Goal: Transaction & Acquisition: Purchase product/service

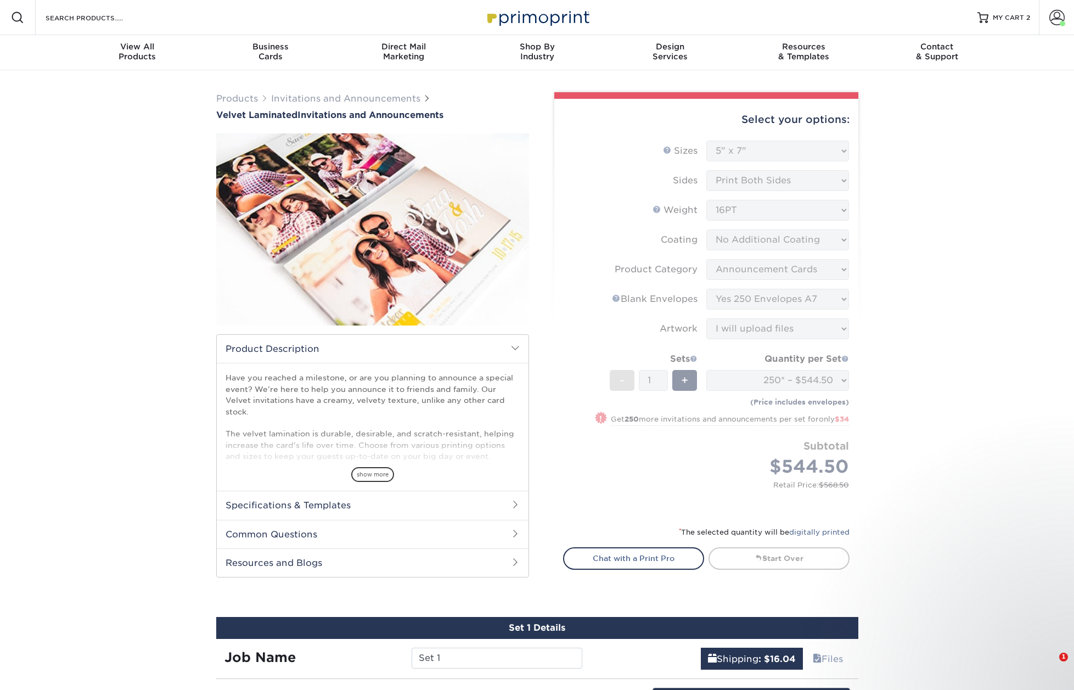
select select "5.00x7.00"
select select "afc43903-b91d-4869-9f05-9fa1eb7dcbea"
select select "5adfa5b8-e6b2-468a-8d08-43c9d274ef30"
select select "upload"
select select "250* – $544.50"
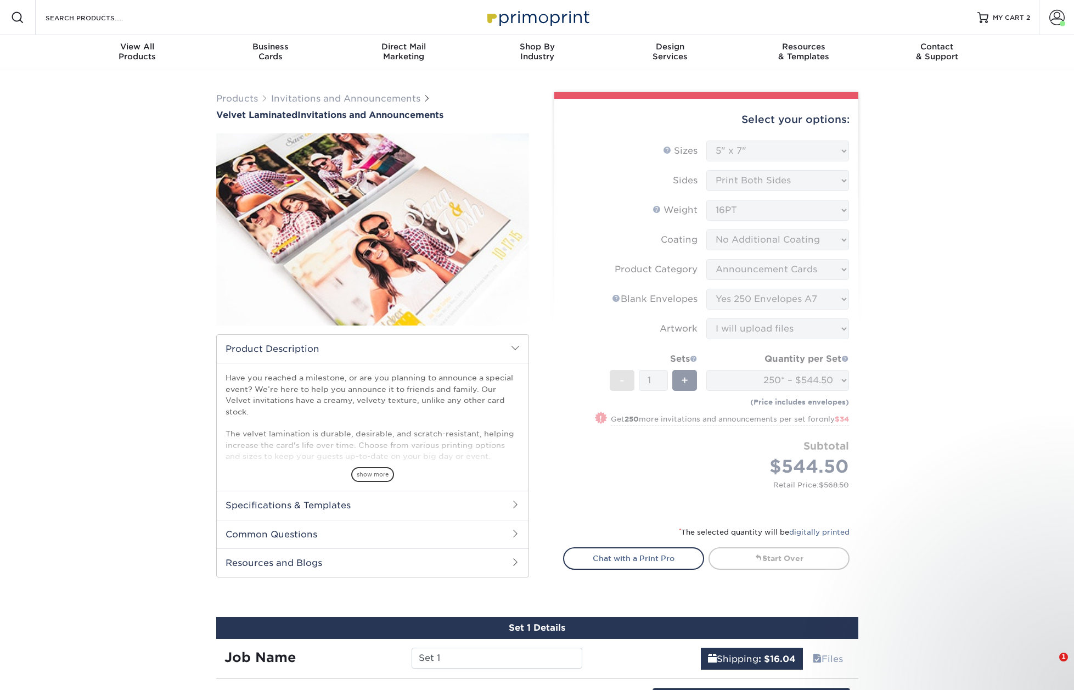
select select "7a345c02-ab02-4187-bc30-4bc7da5f911d"
select select "23433"
select select "13"
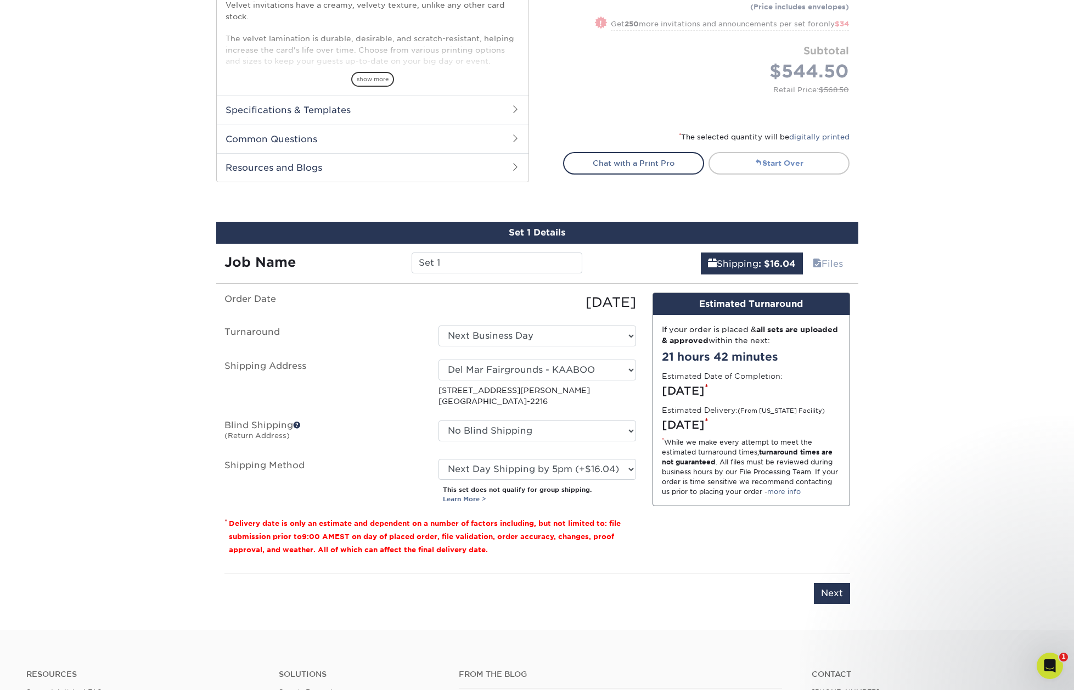
click at [773, 160] on link "Start Over" at bounding box center [778, 163] width 141 height 22
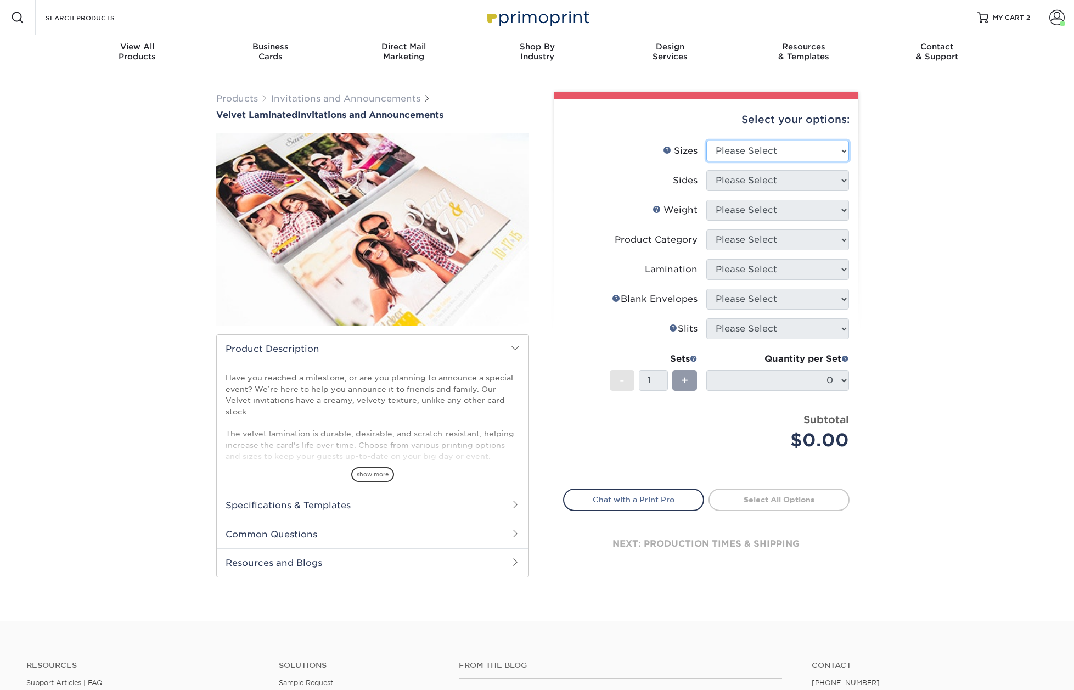
click at [773, 149] on select "Please Select 4.25" x 5.5" 4.25" x 6" 5" x 7" 5.5" x 8.5" 6" x 6"" at bounding box center [777, 150] width 143 height 21
select select "5.00x7.00"
click at [706, 140] on select "Please Select 4.25" x 5.5" 4.25" x 6" 5" x 7" 5.5" x 8.5" 6" x 6"" at bounding box center [777, 150] width 143 height 21
click at [771, 180] on select "Please Select Print Both Sides Print Front Only" at bounding box center [777, 180] width 143 height 21
select select "13abbda7-1d64-4f25-8bb2-c179b224825d"
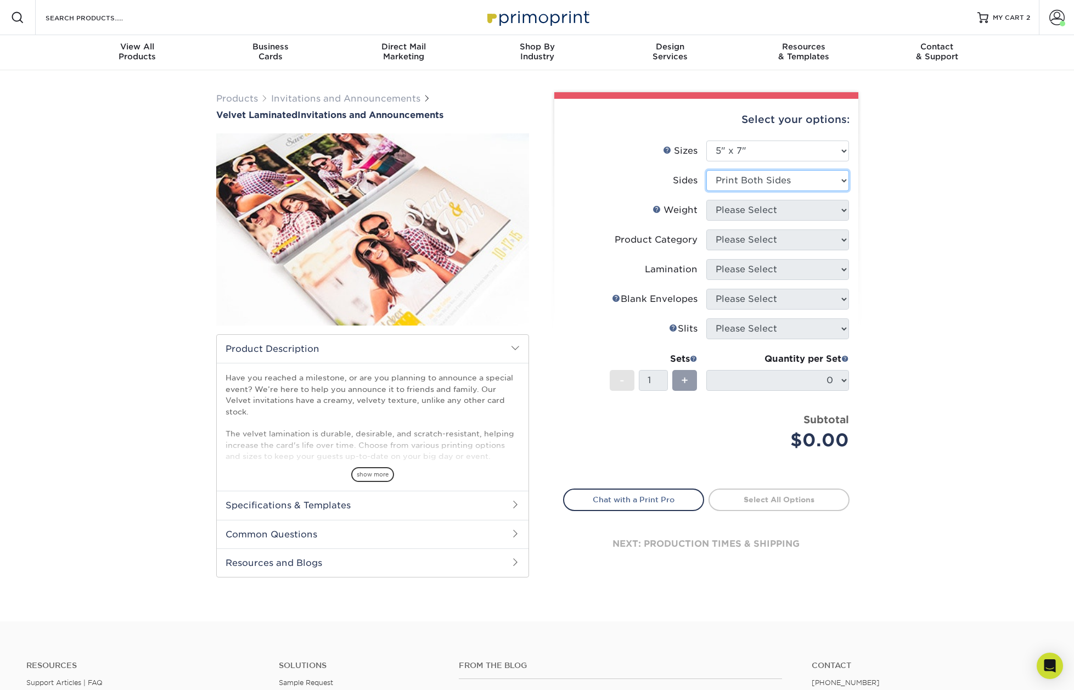
click at [706, 170] on select "Please Select Print Both Sides Print Front Only" at bounding box center [777, 180] width 143 height 21
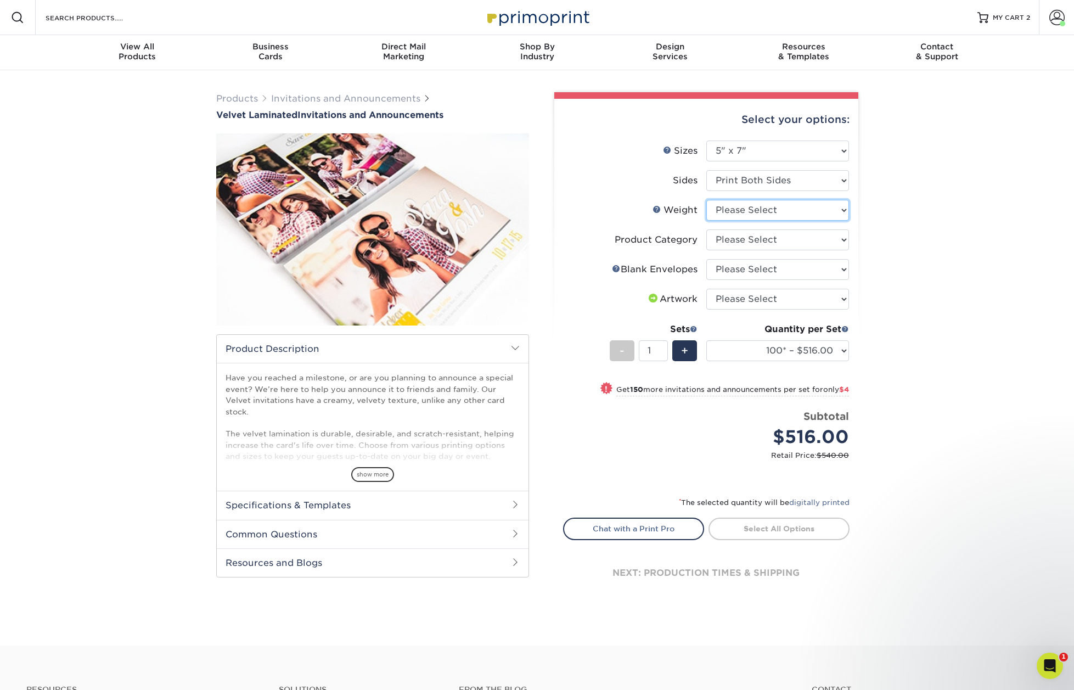
click at [817, 208] on select "Please Select 16PT" at bounding box center [777, 210] width 143 height 21
select select "16PT"
click at [706, 200] on select "Please Select 16PT" at bounding box center [777, 210] width 143 height 21
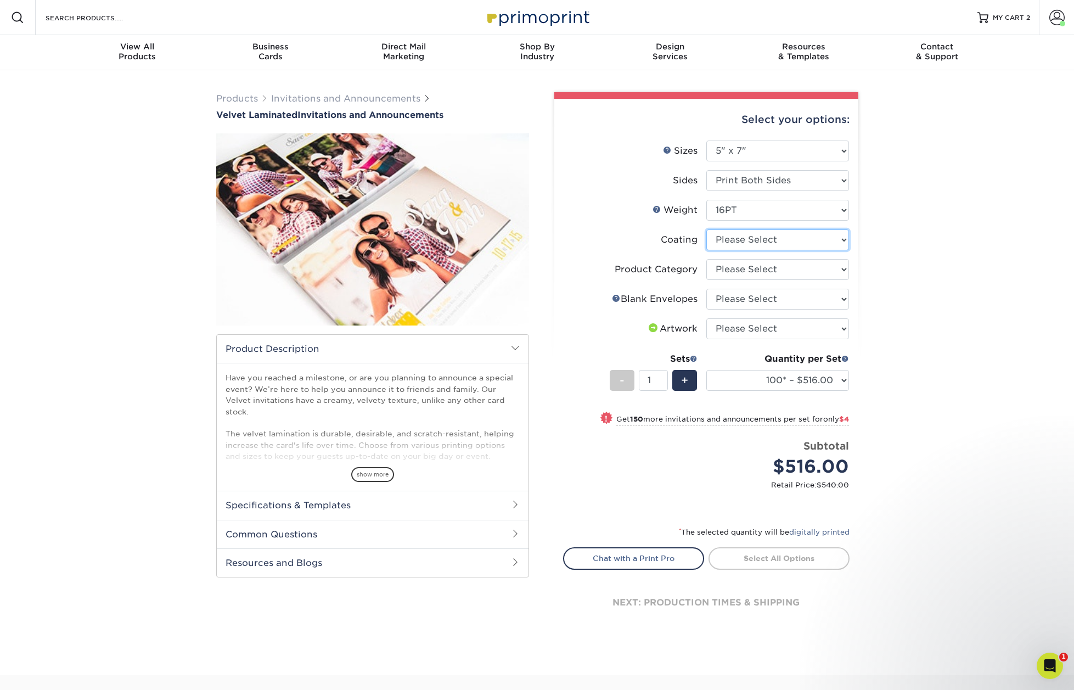
click at [749, 237] on select at bounding box center [777, 239] width 143 height 21
select select "3e7618de-abca-4bda-9f97-8b9129e913d8"
click at [706, 229] on select at bounding box center [777, 239] width 143 height 21
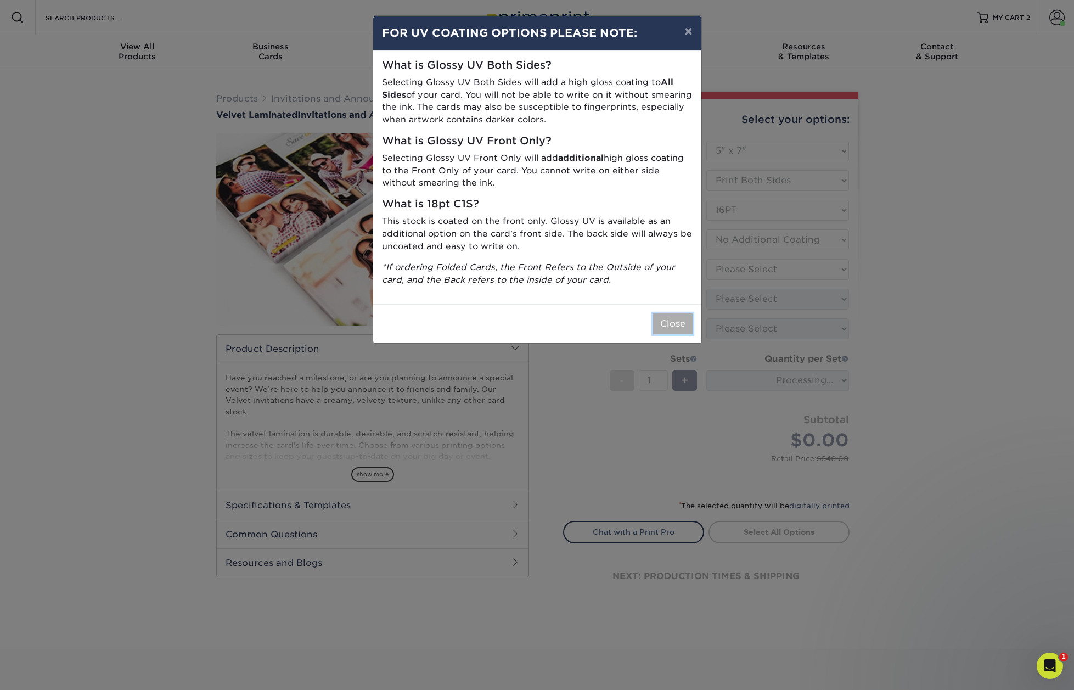
click at [665, 328] on button "Close" at bounding box center [672, 323] width 39 height 21
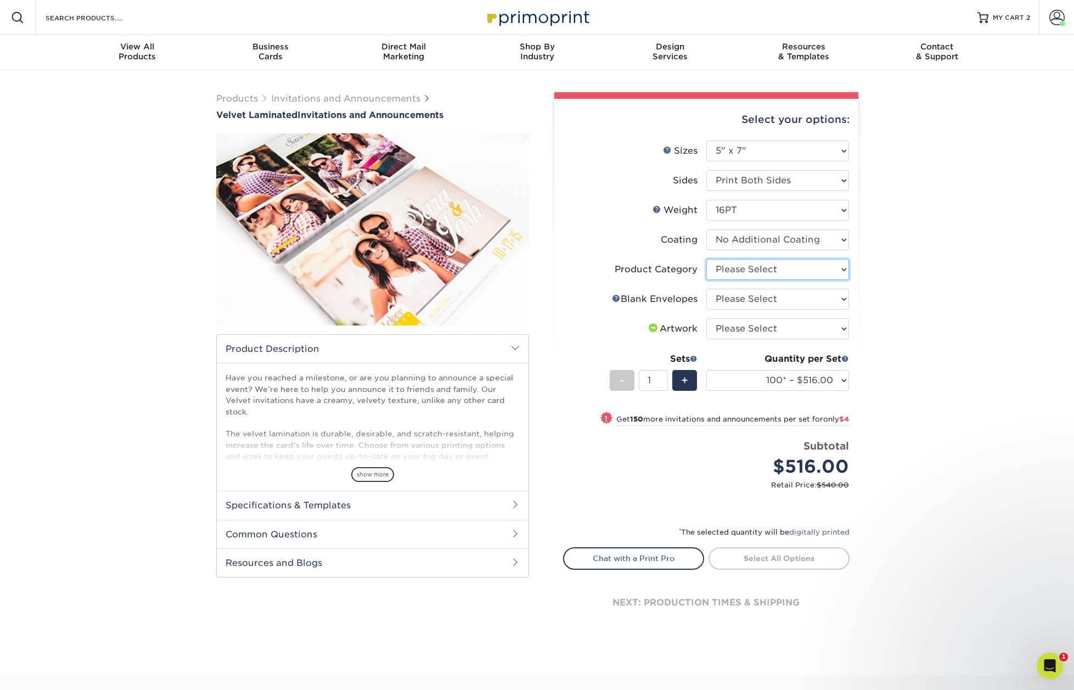
click at [730, 270] on select "Please Select Announcement Cards" at bounding box center [777, 269] width 143 height 21
select select "afc43903-b91d-4869-9f05-9fa1eb7dcbea"
click at [706, 259] on select "Please Select Announcement Cards" at bounding box center [777, 269] width 143 height 21
click at [731, 296] on select "Please Select No Blank Envelopes Yes 100 Envelopes A7 Yes 250 Envelopes A7 Yes …" at bounding box center [777, 299] width 143 height 21
click at [706, 289] on select "Please Select No Blank Envelopes Yes 100 Envelopes A7 Yes 250 Envelopes A7 Yes …" at bounding box center [777, 299] width 143 height 21
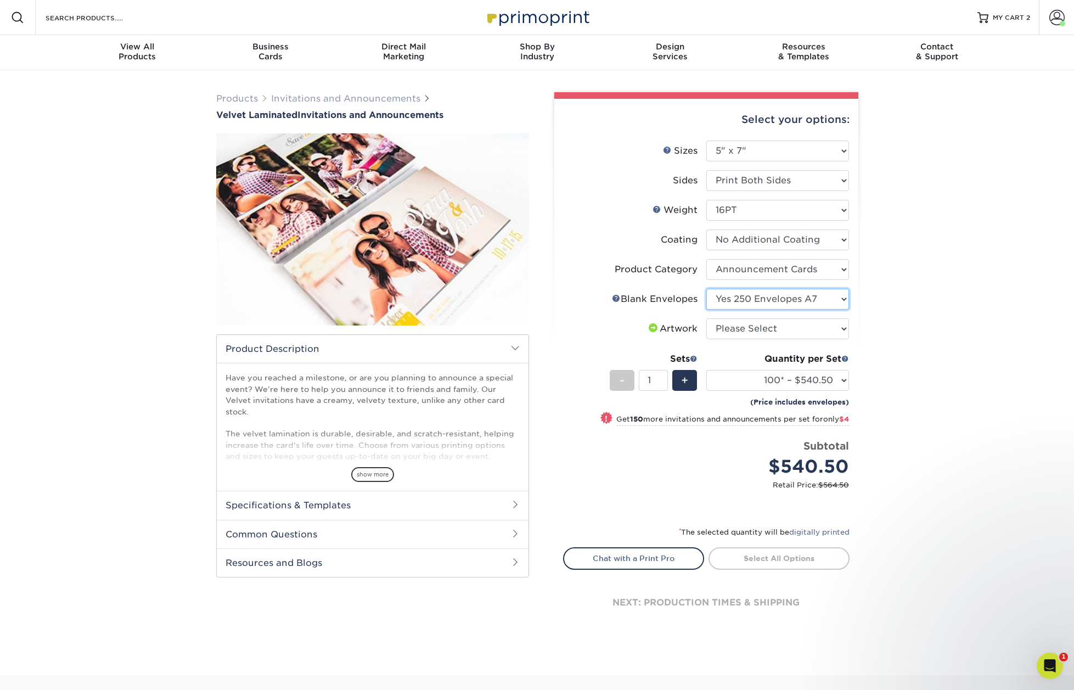
click at [749, 298] on select "Please Select No Blank Envelopes Yes 100 Envelopes A7 Yes 250 Envelopes A7 Yes …" at bounding box center [777, 299] width 143 height 21
click at [706, 289] on select "Please Select No Blank Envelopes Yes 100 Envelopes A7 Yes 250 Envelopes A7 Yes …" at bounding box center [777, 299] width 143 height 21
click at [746, 295] on select "Please Select No Blank Envelopes Yes 100 Envelopes A7 Yes 250 Envelopes A7 Yes …" at bounding box center [777, 299] width 143 height 21
select select "5adfa5b8-e6b2-468a-8d08-43c9d274ef30"
click at [706, 289] on select "Please Select No Blank Envelopes Yes 100 Envelopes A7 Yes 250 Envelopes A7 Yes …" at bounding box center [777, 299] width 143 height 21
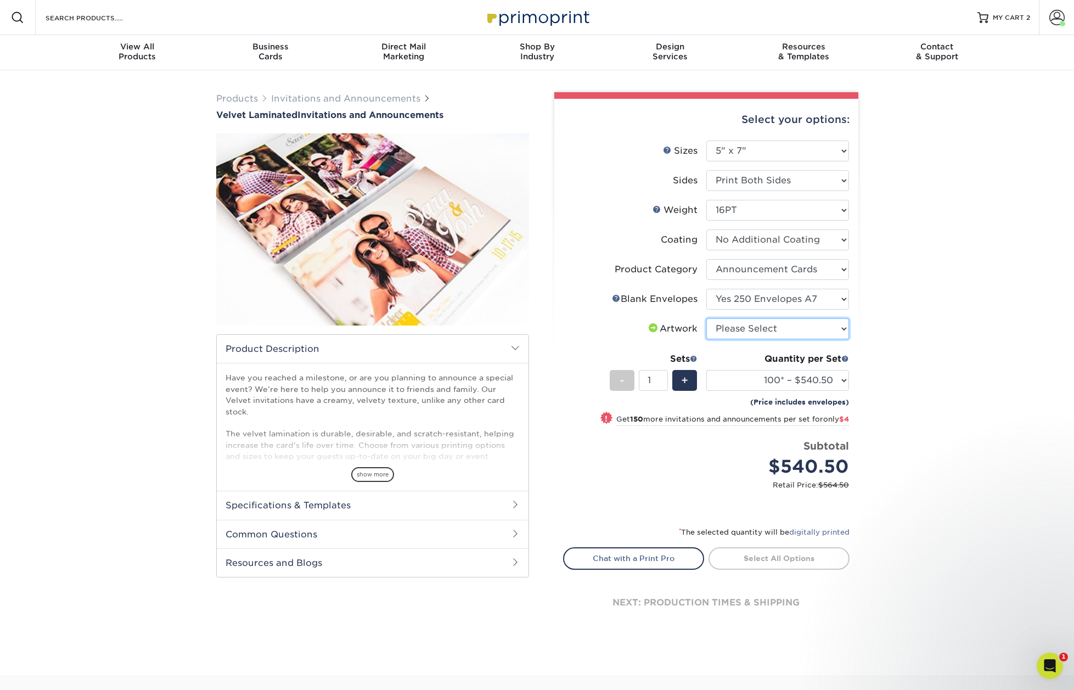
click at [743, 323] on select "Please Select I will upload files I need a design - $100" at bounding box center [777, 328] width 143 height 21
select select "upload"
click at [706, 318] on select "Please Select I will upload files I need a design - $100" at bounding box center [777, 328] width 143 height 21
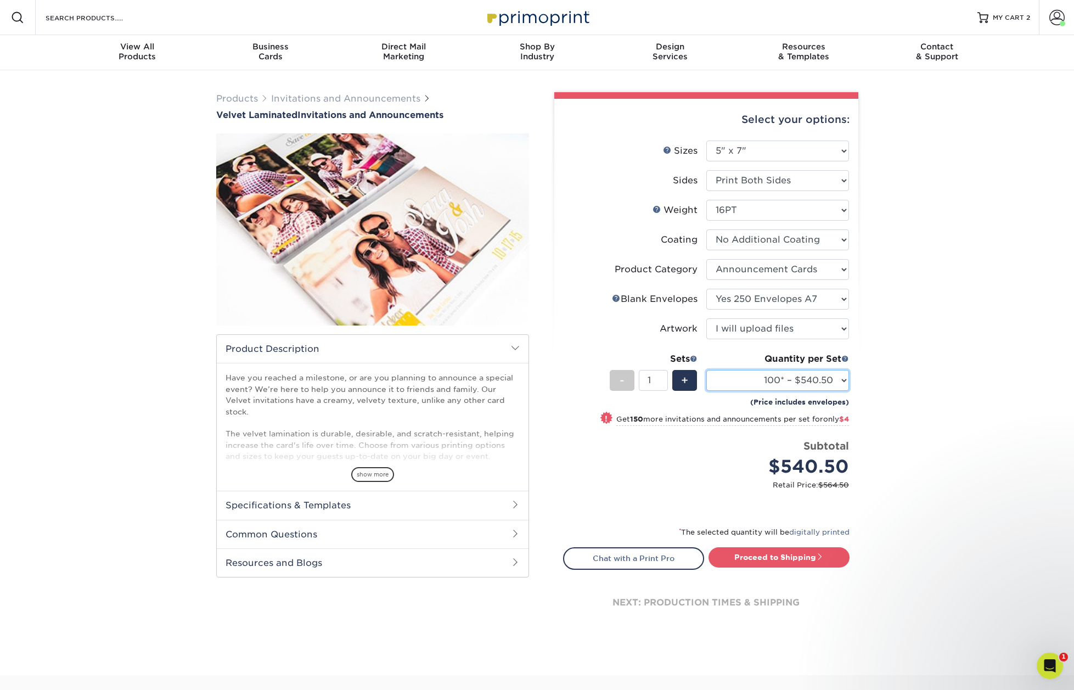
click at [772, 380] on select "100* – $540.50 250* – $544.50 500 – $578.50 1000 – $740.50 2500 – $1455.50 5000…" at bounding box center [777, 380] width 143 height 21
select select "250* – $544.50"
click at [706, 370] on select "100* – $540.50 250* – $544.50 500 – $578.50 1000 – $740.50 2500 – $1455.50 5000…" at bounding box center [777, 380] width 143 height 21
click at [826, 554] on link "Proceed to Shipping" at bounding box center [778, 557] width 141 height 20
type input "Set 1"
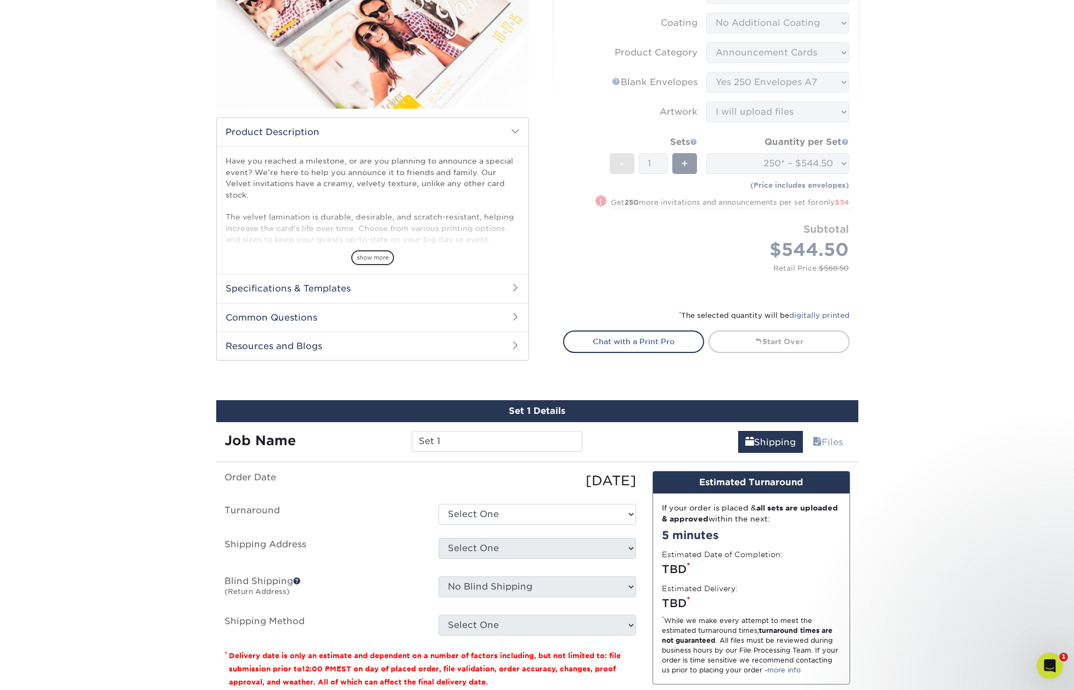
scroll to position [294, 0]
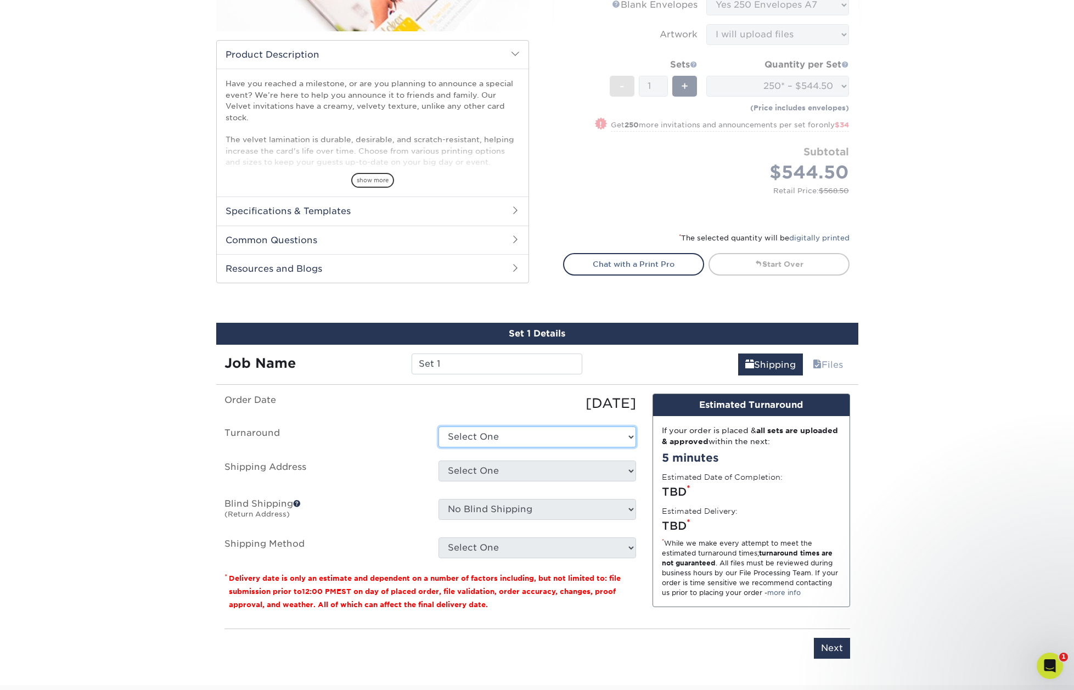
click at [490, 434] on select "Select One 2-4 Business Days 2 Day Next Business Day" at bounding box center [536, 436] width 197 height 21
select select "7a345c02-ab02-4187-bc30-4bc7da5f911d"
click at [438, 426] on select "Select One 2-4 Business Days 2 Day Next Business Day" at bounding box center [536, 436] width 197 height 21
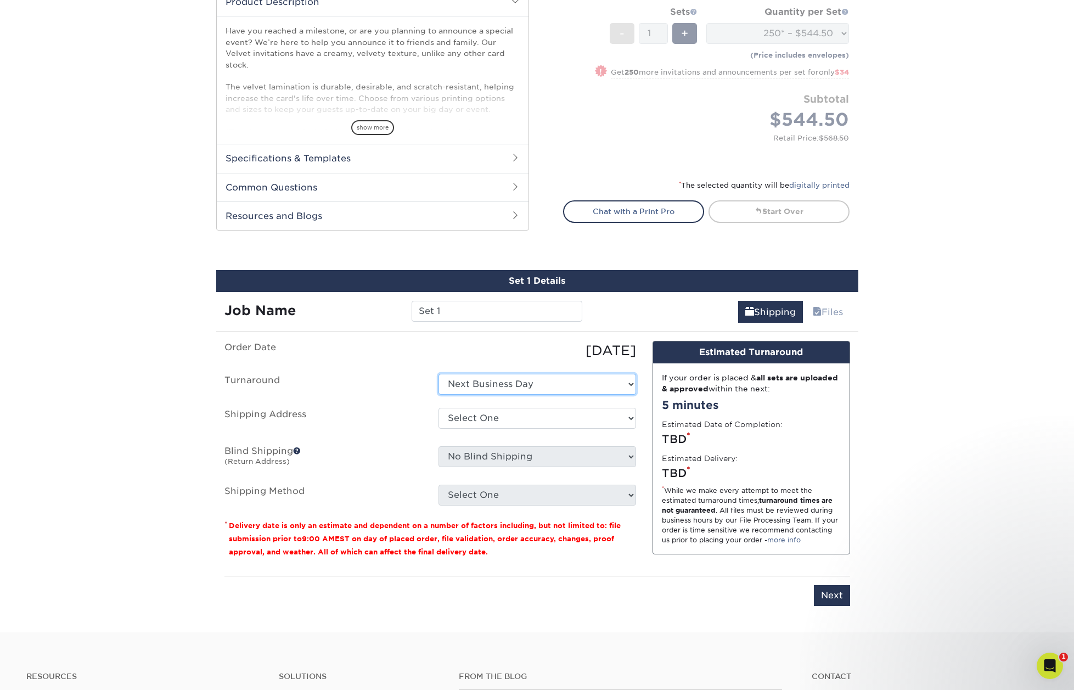
scroll to position [351, 0]
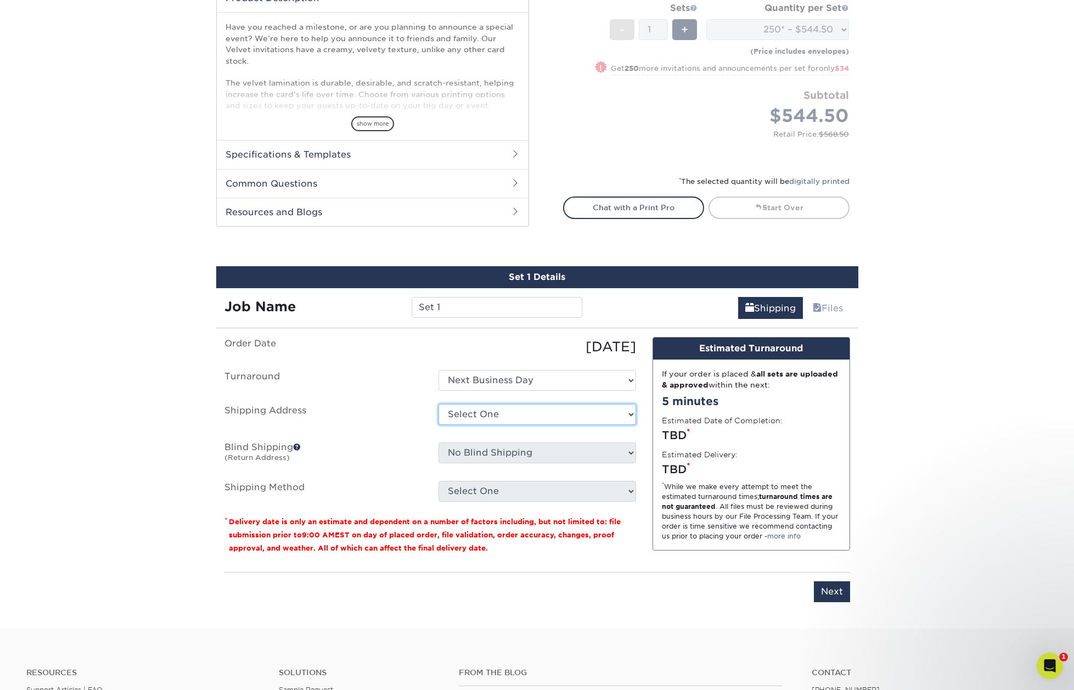
click at [522, 419] on select "Select One Community Reach Center Agility Solutions Alchemy Co. Attwood Public …" at bounding box center [536, 414] width 197 height 21
select select "286257"
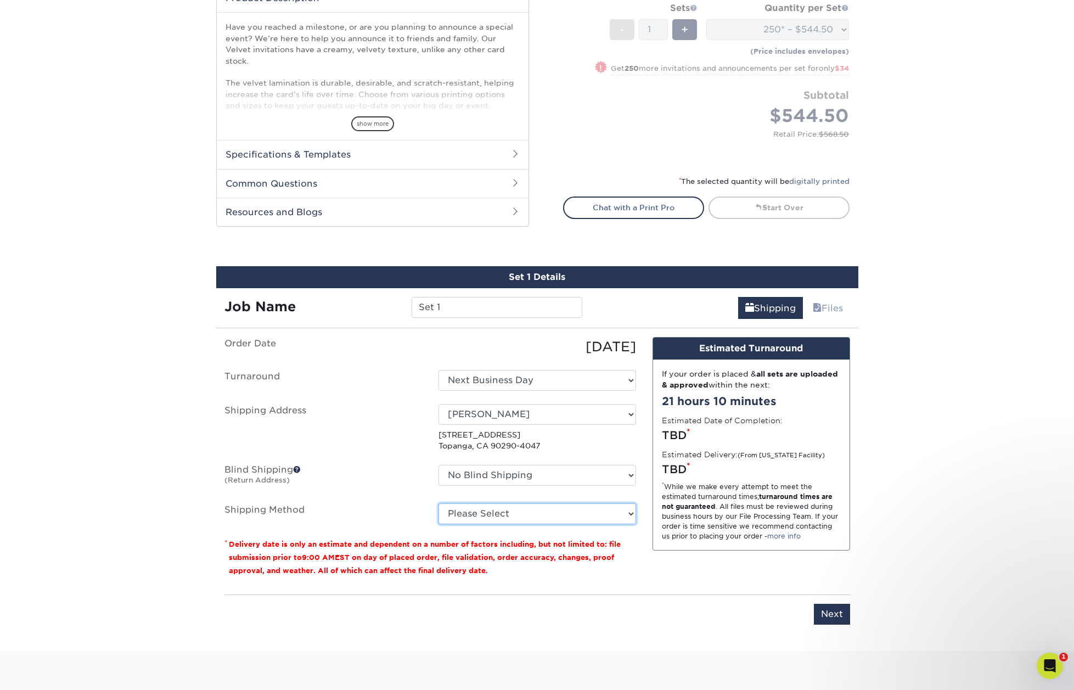
click at [550, 514] on select "Please Select 3 Day Shipping Service (+$24.42) 2 Day Air Shipping (+$24.89) Gro…" at bounding box center [536, 513] width 197 height 21
select select "01"
click at [438, 503] on select "Please Select 3 Day Shipping Service (+$24.42) 2 Day Air Shipping (+$24.89) Gro…" at bounding box center [536, 513] width 197 height 21
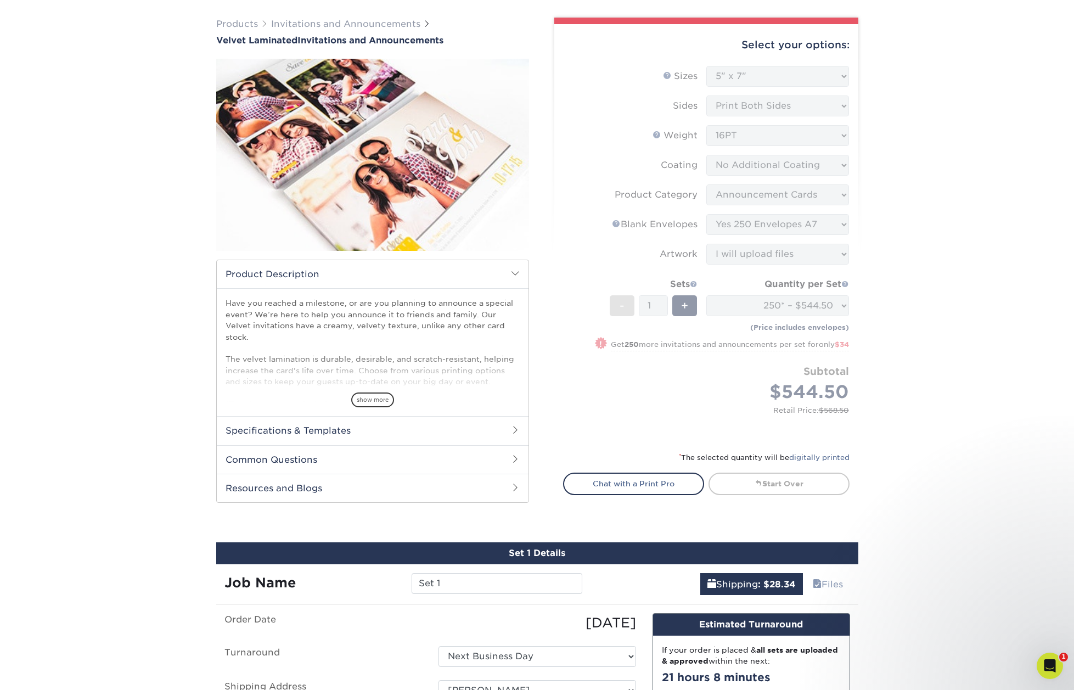
scroll to position [0, 0]
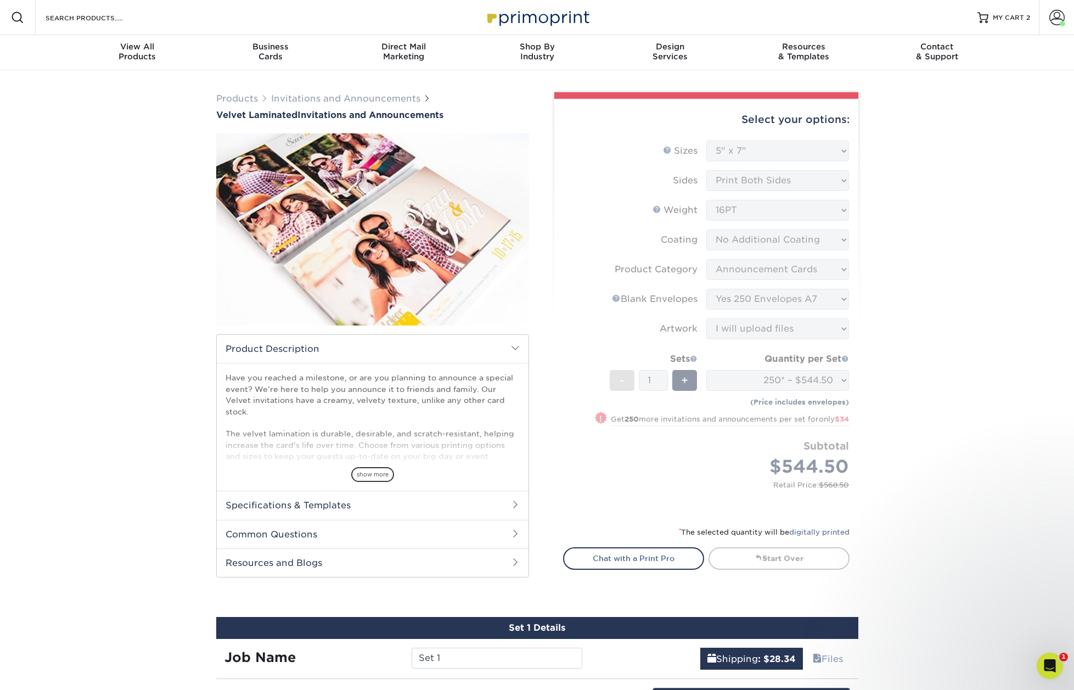
click at [914, 228] on div "Products Invitations and Announcements Velvet Laminated Invitations and Announc…" at bounding box center [537, 547] width 1074 height 955
